Goal: Transaction & Acquisition: Purchase product/service

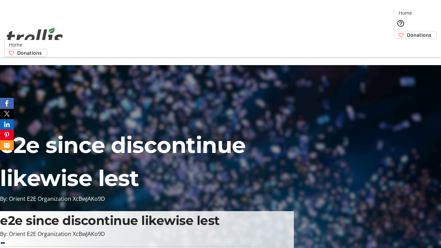
click at [407, 31] on span "Donations" at bounding box center [419, 34] width 24 height 7
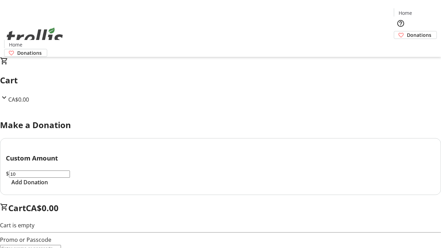
click at [48, 186] on span "Add Donation" at bounding box center [29, 182] width 37 height 8
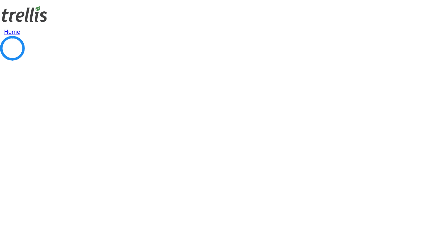
select select "CA"
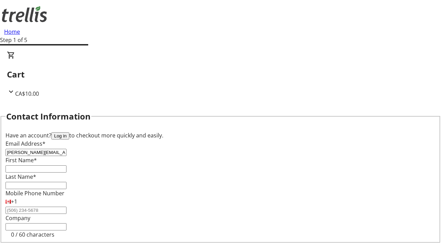
type input "[PERSON_NAME][EMAIL_ADDRESS][DOMAIN_NAME]"
type input "[PERSON_NAME]"
type input "[STREET_ADDRESS][PERSON_NAME]"
type input "Kelowna"
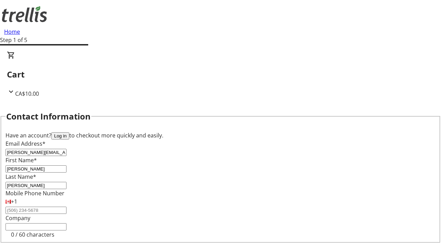
select select "BC"
type input "Kelowna"
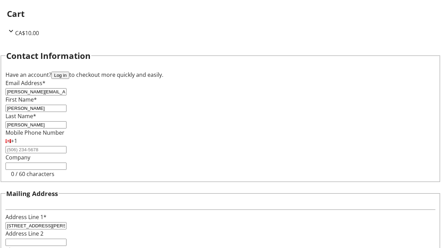
scroll to position [92, 0]
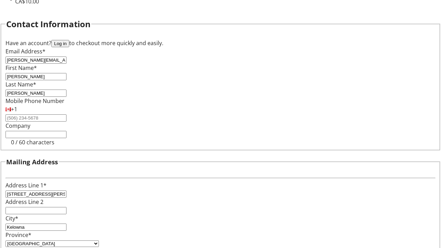
type input "V1Y 0C2"
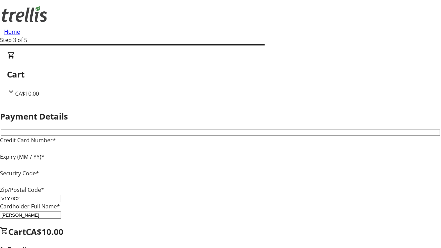
type input "V1Y 0C2"
